Goal: Information Seeking & Learning: Check status

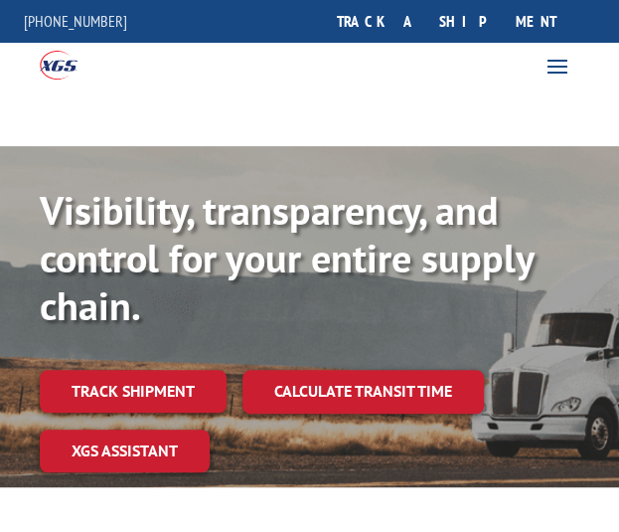
click at [173, 379] on link "Track shipment" at bounding box center [133, 391] width 187 height 42
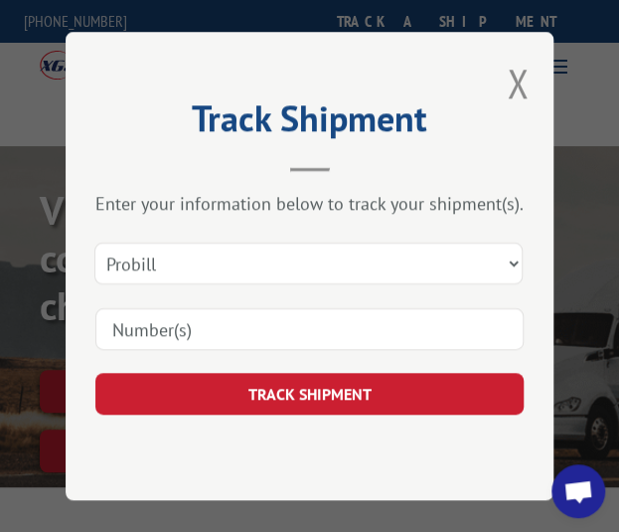
click at [209, 327] on input at bounding box center [309, 329] width 428 height 42
paste input "13664087"
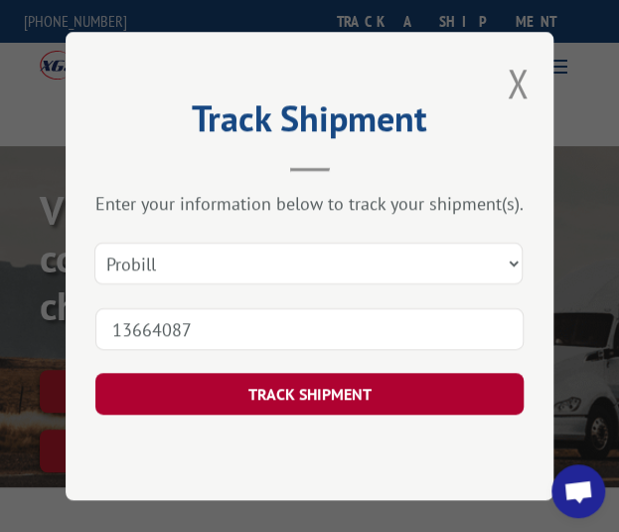
type input "13664087"
click at [215, 383] on button "TRACK SHIPMENT" at bounding box center [309, 394] width 428 height 42
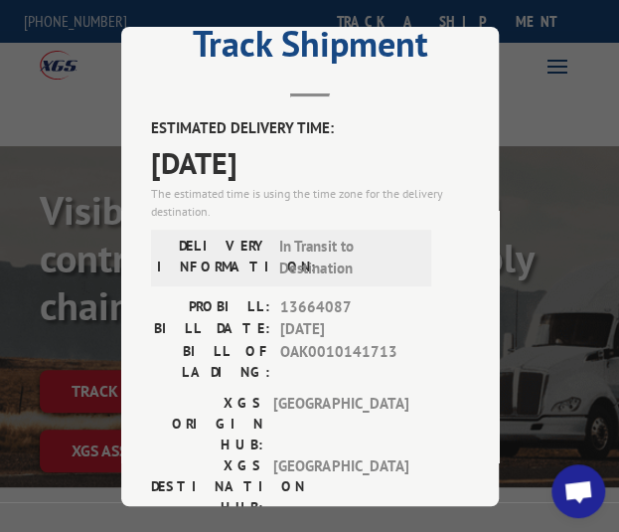
scroll to position [99, 0]
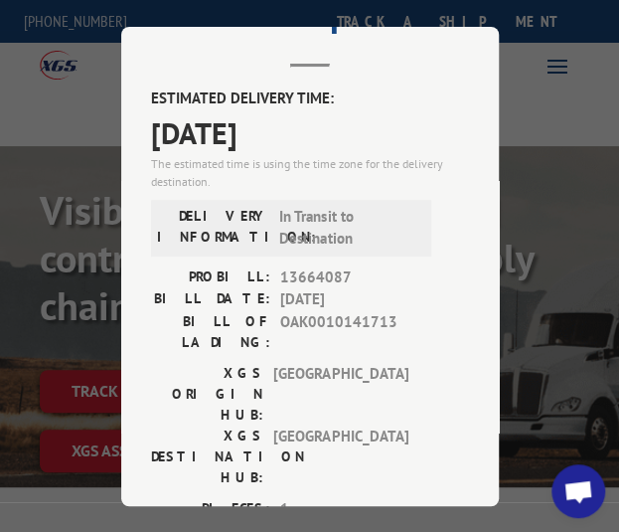
click at [578, 486] on span "Open chat" at bounding box center [579, 493] width 32 height 26
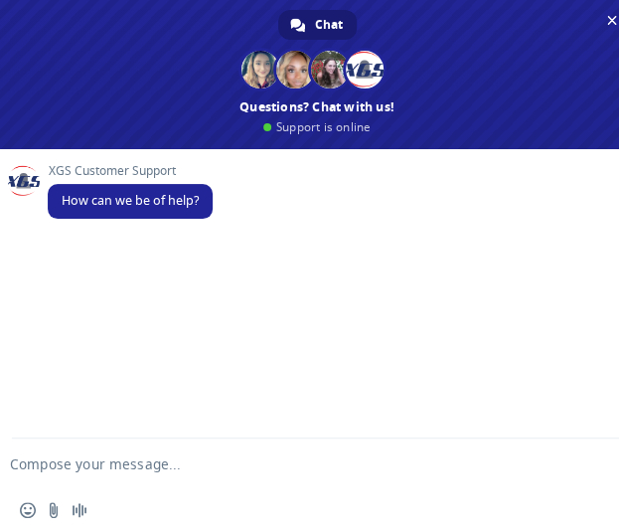
click at [155, 467] on textarea "Compose your message..." at bounding box center [285, 464] width 551 height 18
type textarea "agent"
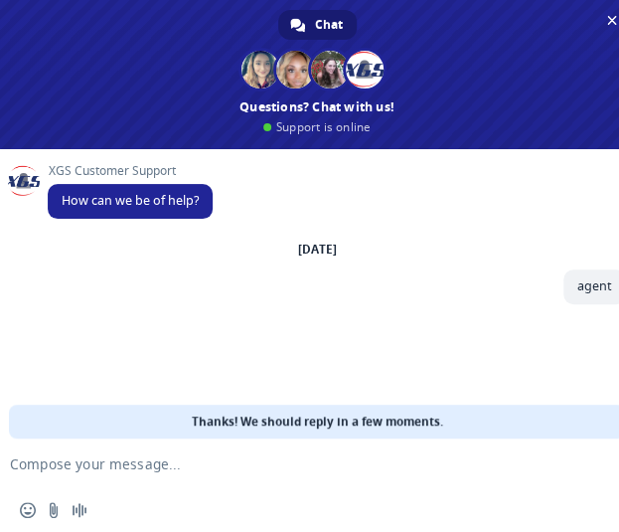
click at [249, 466] on textarea "Compose your message..." at bounding box center [285, 464] width 551 height 18
click at [169, 470] on textarea "Compose your message..." at bounding box center [285, 464] width 551 height 18
paste textarea "13664087"
type textarea "Hi please check the status of this shipment 13664087"
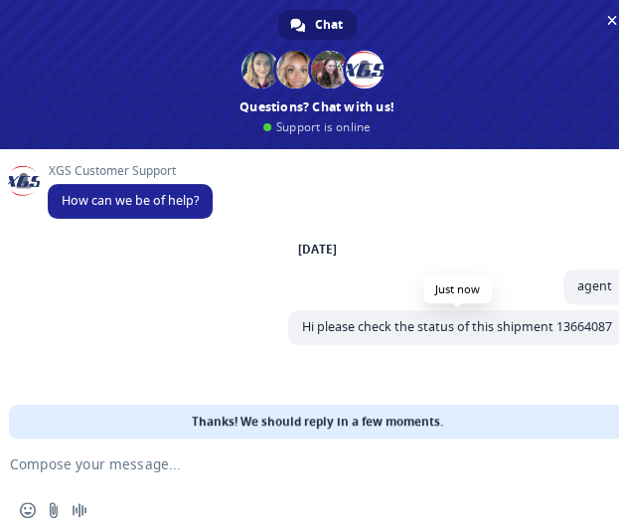
click at [402, 319] on span "Hi please check the status of this shipment 13664087" at bounding box center [457, 326] width 310 height 17
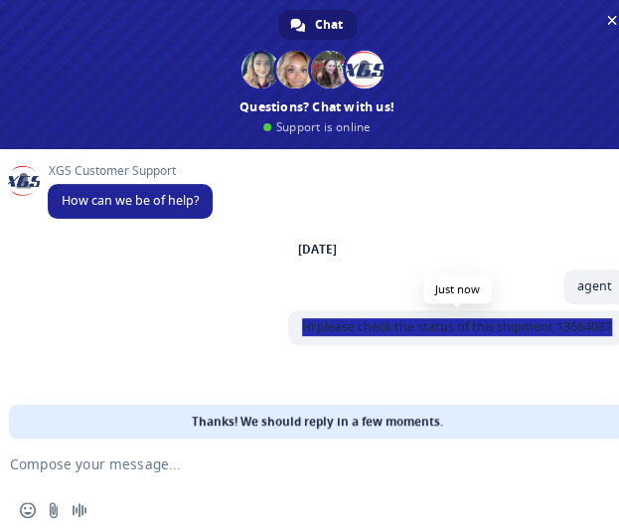
click at [402, 319] on span "Hi please check the status of this shipment 13664087" at bounding box center [457, 326] width 310 height 17
copy span "Hi please check the status of this shipment 13664087"
click at [266, 479] on form at bounding box center [295, 465] width 551 height 54
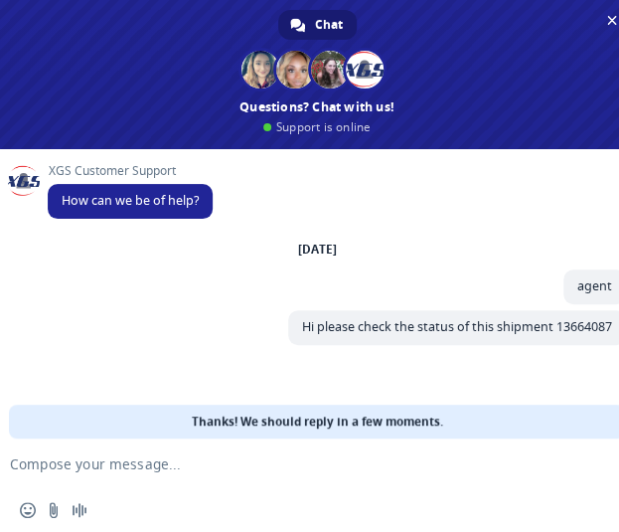
click at [252, 462] on textarea "Compose your message..." at bounding box center [285, 464] width 551 height 18
paste textarea "Hi please check the status of this shipment 13664087"
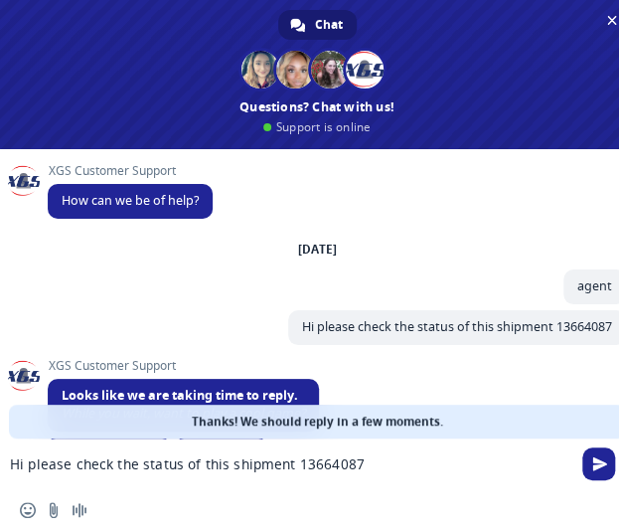
scroll to position [94, 0]
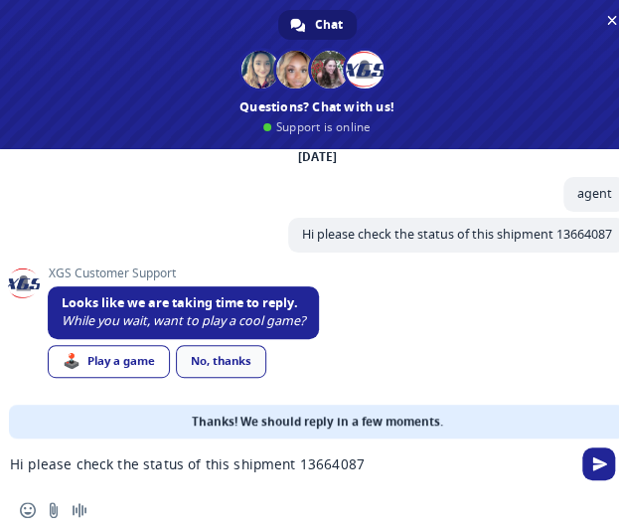
click at [201, 362] on div "No, thanks" at bounding box center [221, 361] width 90 height 33
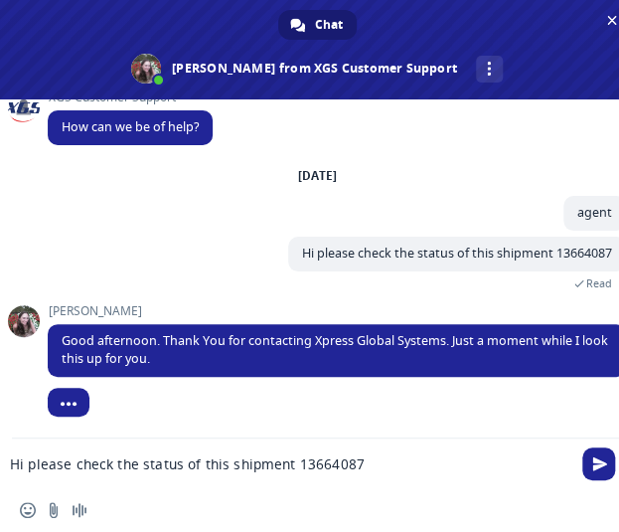
scroll to position [48, 0]
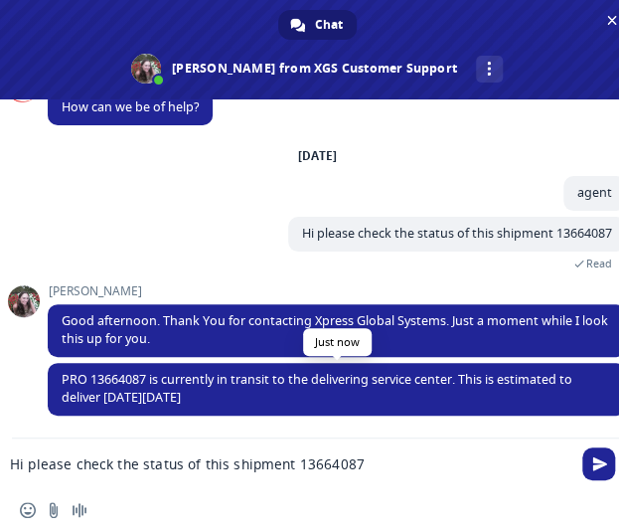
click at [214, 381] on span "PRO 13664087 is currently in transit to the delivering service center. This is …" at bounding box center [317, 388] width 511 height 35
copy span "PRO 13664087 is currently in transit to the delivering service center. This is …"
click at [179, 500] on div "Insert an emoji Send a file Audio message" at bounding box center [317, 510] width 634 height 44
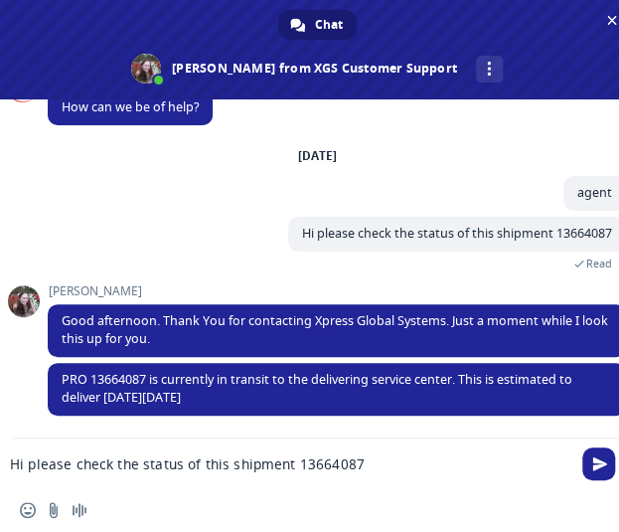
click at [188, 463] on textarea "Hi please check the status of this shipment 13664087" at bounding box center [285, 464] width 551 height 18
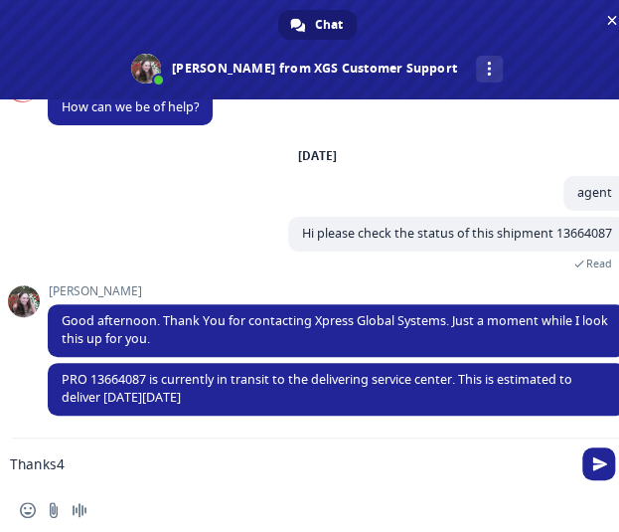
type textarea "Thanks"
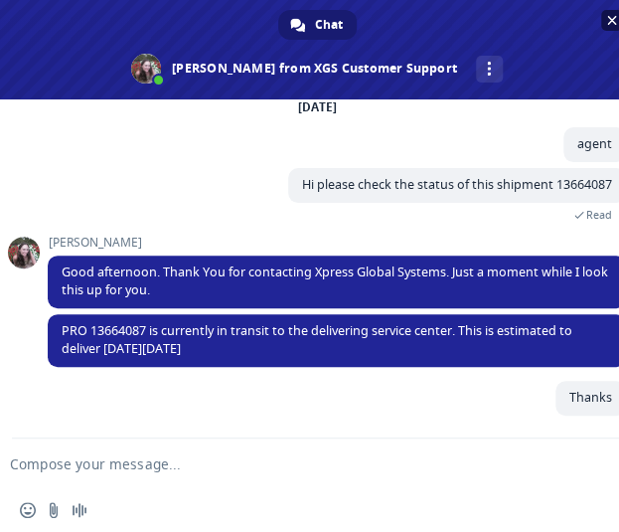
scroll to position [97, 0]
click at [611, 21] on span "Close chat" at bounding box center [612, 21] width 10 height 10
